Goal: Navigation & Orientation: Find specific page/section

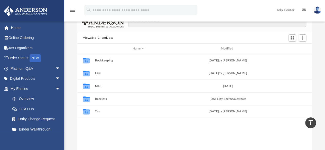
scroll to position [41, 0]
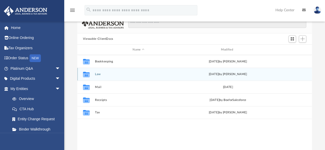
click at [89, 76] on icon "grid" at bounding box center [86, 75] width 7 height 4
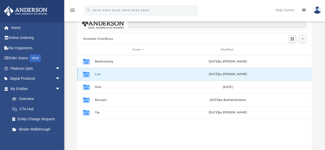
click at [89, 76] on icon "grid" at bounding box center [86, 75] width 7 height 4
click at [98, 74] on button "Law" at bounding box center [138, 74] width 87 height 3
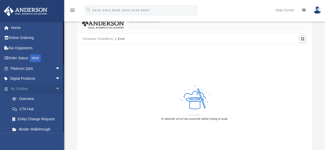
click at [43, 88] on link "My Entities arrow_drop_down" at bounding box center [36, 89] width 64 height 10
click at [26, 88] on link "My Entities arrow_drop_down" at bounding box center [36, 89] width 64 height 10
click at [26, 86] on link "My Entities arrow_drop_down" at bounding box center [36, 89] width 64 height 10
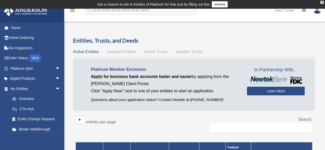
scroll to position [132, 0]
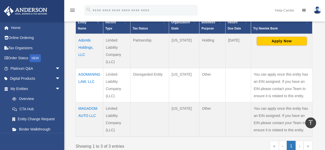
click at [303, 107] on td "You can apply once this entity has an EIN assigned. If you have an EIN please c…" at bounding box center [281, 119] width 61 height 34
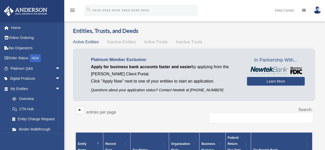
scroll to position [9, 0]
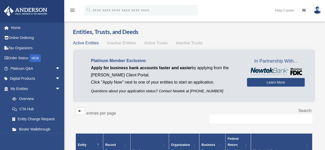
click at [148, 42] on span "Active Trusts" at bounding box center [156, 43] width 24 height 4
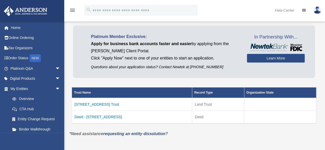
scroll to position [34, 0]
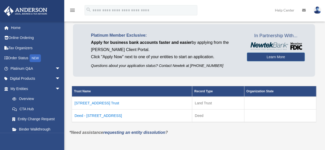
click at [112, 104] on td "5966 Blaverly Drive Trust" at bounding box center [132, 103] width 120 height 13
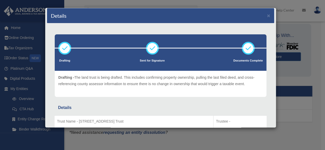
scroll to position [0, 0]
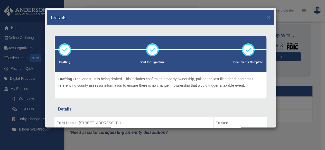
click at [267, 17] on div "Details ×" at bounding box center [160, 17] width 227 height 15
click at [267, 17] on button "×" at bounding box center [268, 16] width 3 height 5
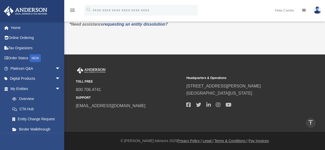
scroll to position [11, 0]
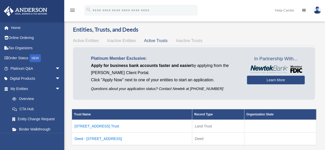
click at [199, 42] on span "Inactive Trusts" at bounding box center [189, 41] width 26 height 4
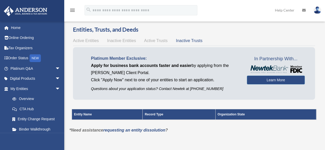
click at [153, 39] on span "Active Trusts" at bounding box center [156, 41] width 24 height 4
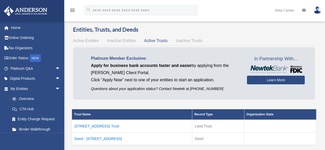
click at [131, 40] on span "Inactive Entities" at bounding box center [121, 41] width 29 height 4
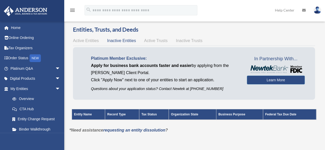
click at [95, 40] on span "Active Entities" at bounding box center [86, 41] width 26 height 4
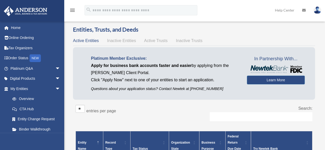
scroll to position [143, 0]
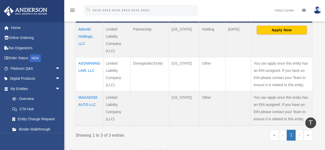
click at [284, 11] on link "Help Center" at bounding box center [284, 10] width 27 height 20
